Goal: Navigation & Orientation: Find specific page/section

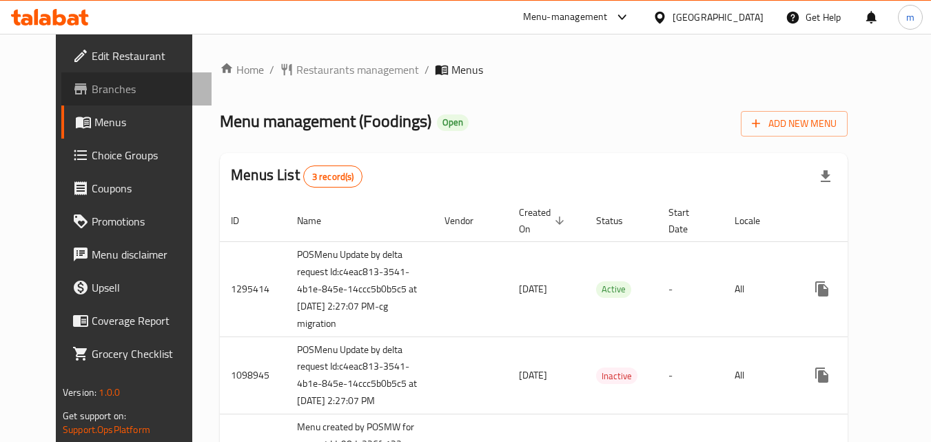
click at [92, 88] on span "Branches" at bounding box center [146, 89] width 109 height 17
click at [61, 82] on link "Branches" at bounding box center [136, 88] width 150 height 33
